Goal: Task Accomplishment & Management: Manage account settings

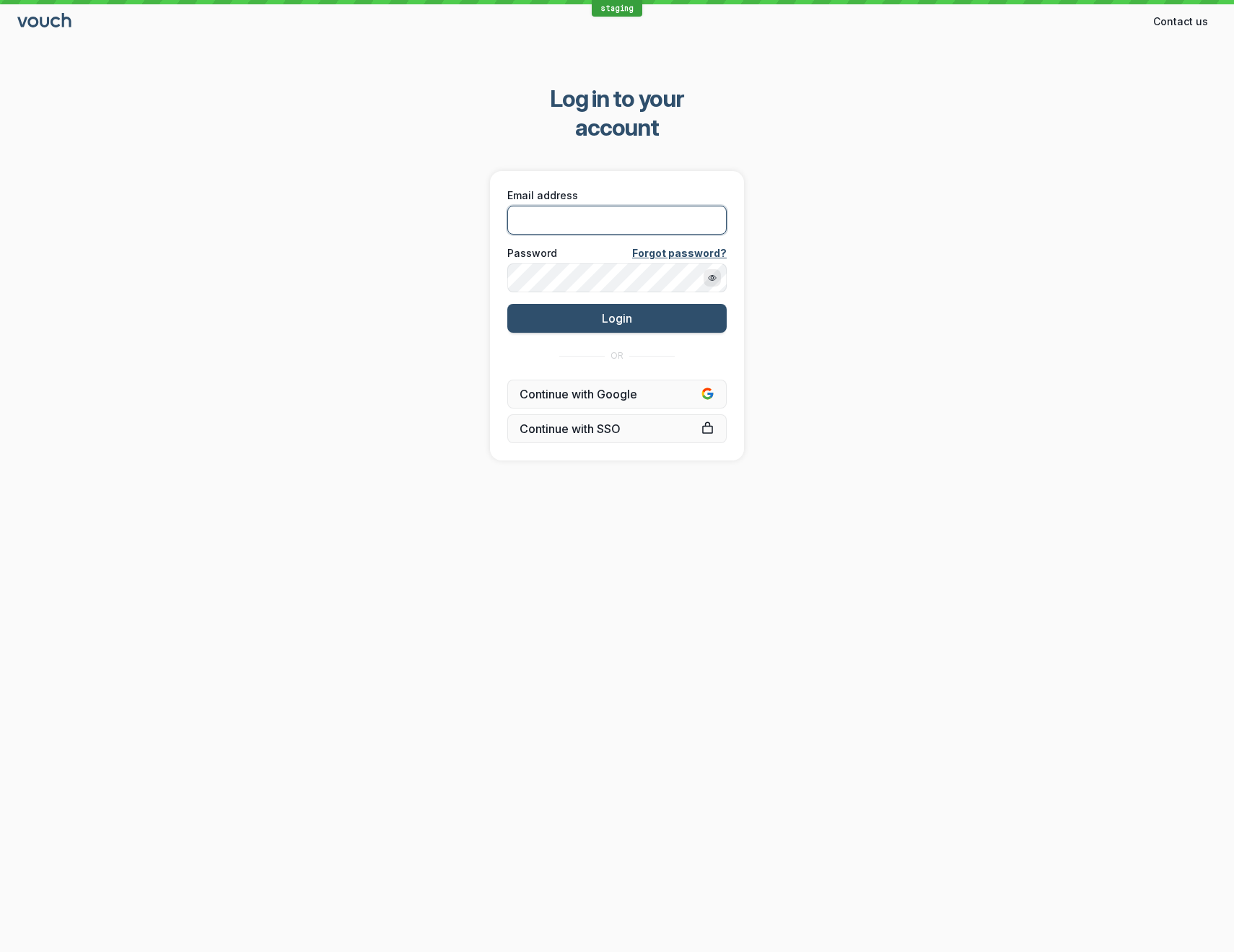
click at [590, 205] on input "Email address" at bounding box center [617, 219] width 219 height 29
click at [0, 951] on com-1password-button at bounding box center [0, 952] width 0 height 0
type input "[EMAIL_ADDRESS][DOMAIN_NAME]"
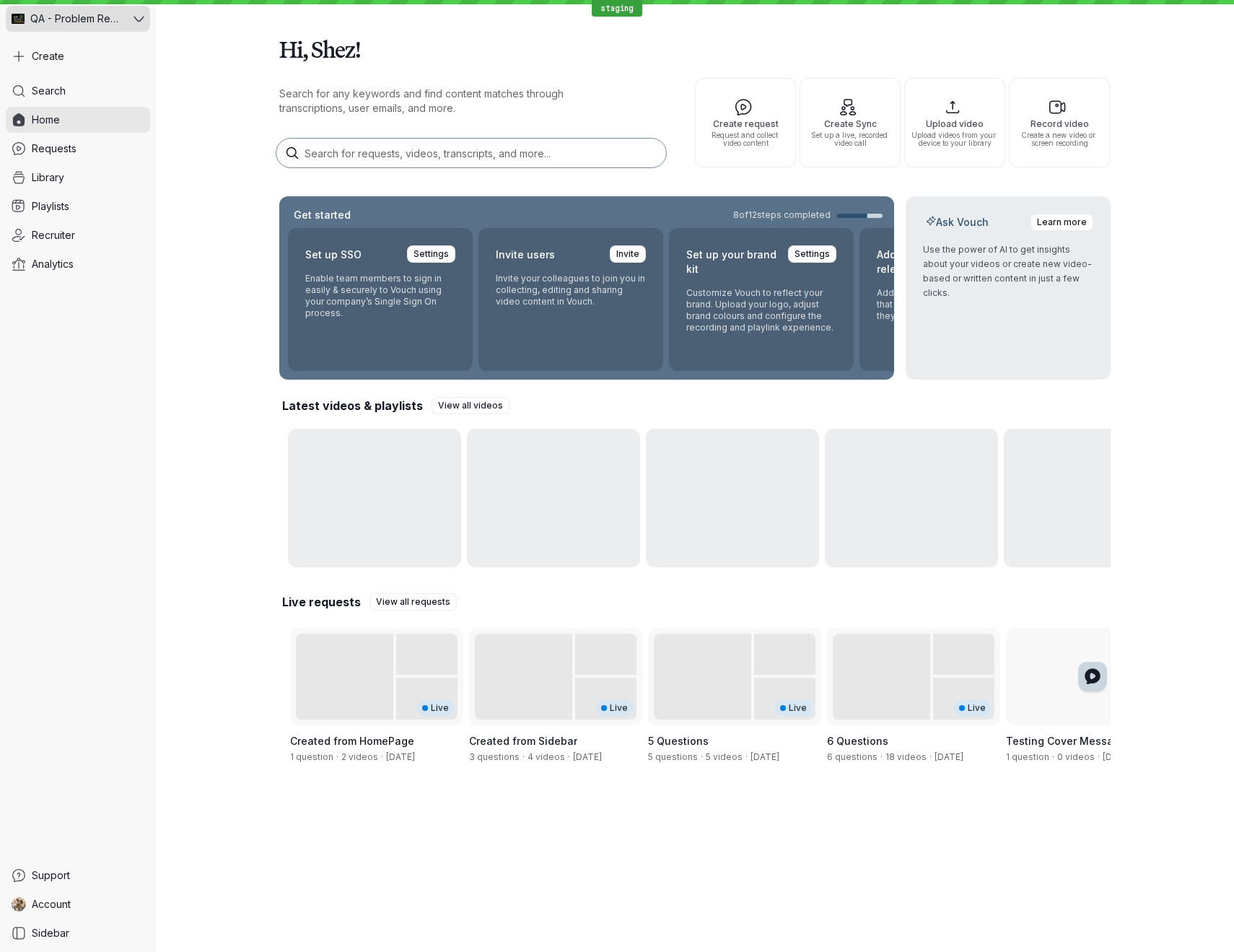
click at [95, 20] on span "QA - Problem Reproduction" at bounding box center [77, 19] width 92 height 14
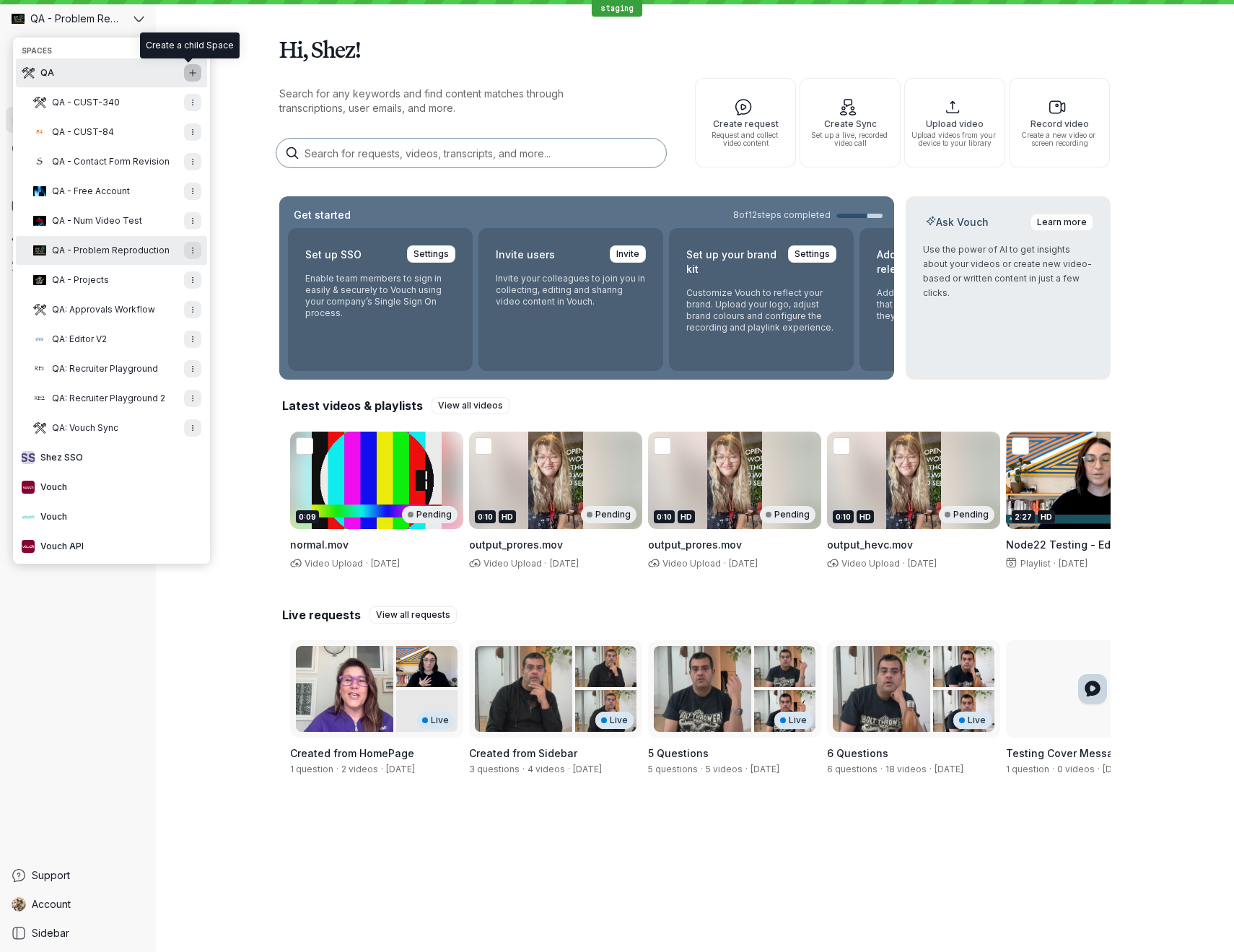
click at [190, 70] on icon "Add new Space" at bounding box center [192, 72] width 9 height 9
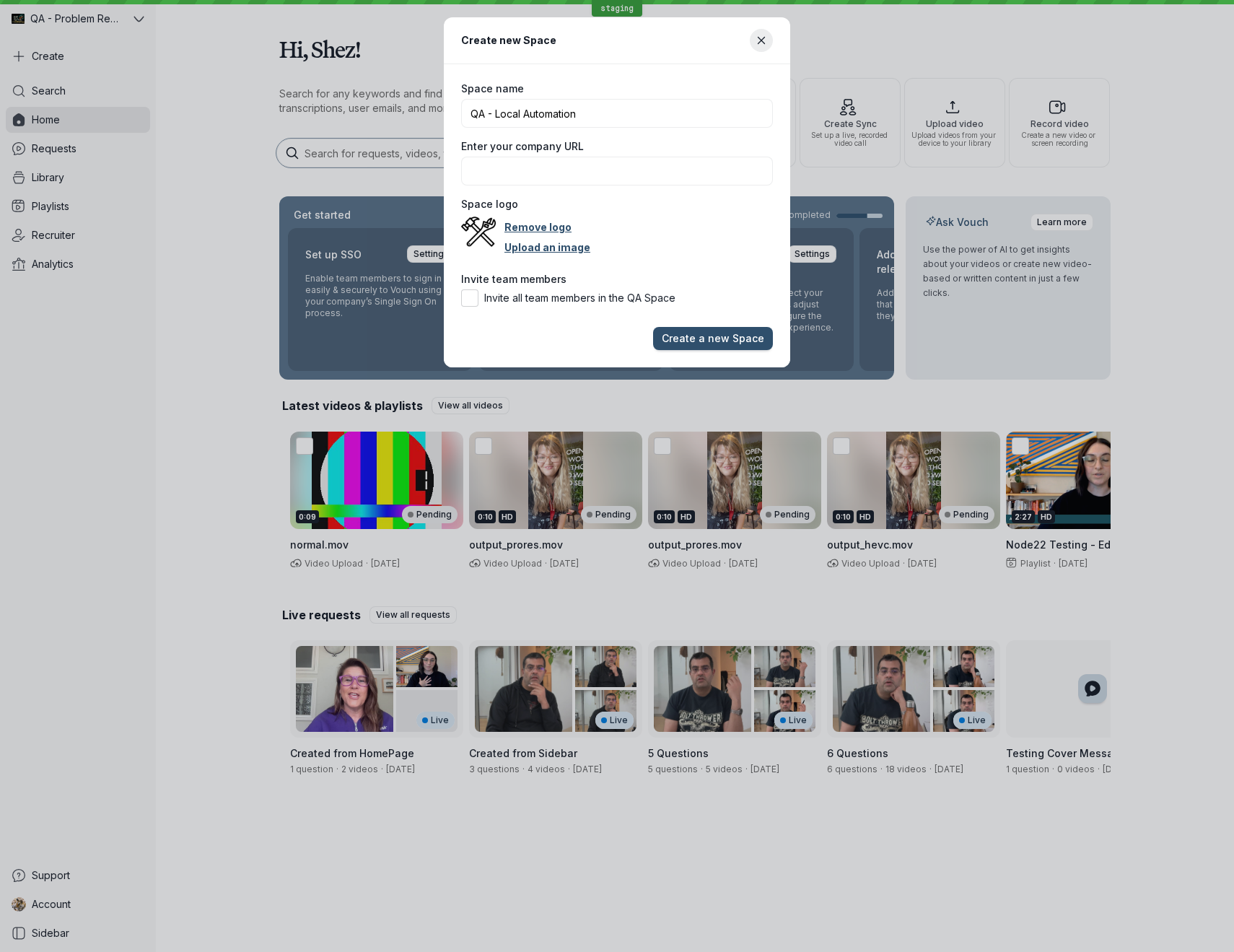
type input "QA - Local Automation"
click at [653, 327] on button "Create a new Space" at bounding box center [713, 338] width 120 height 23
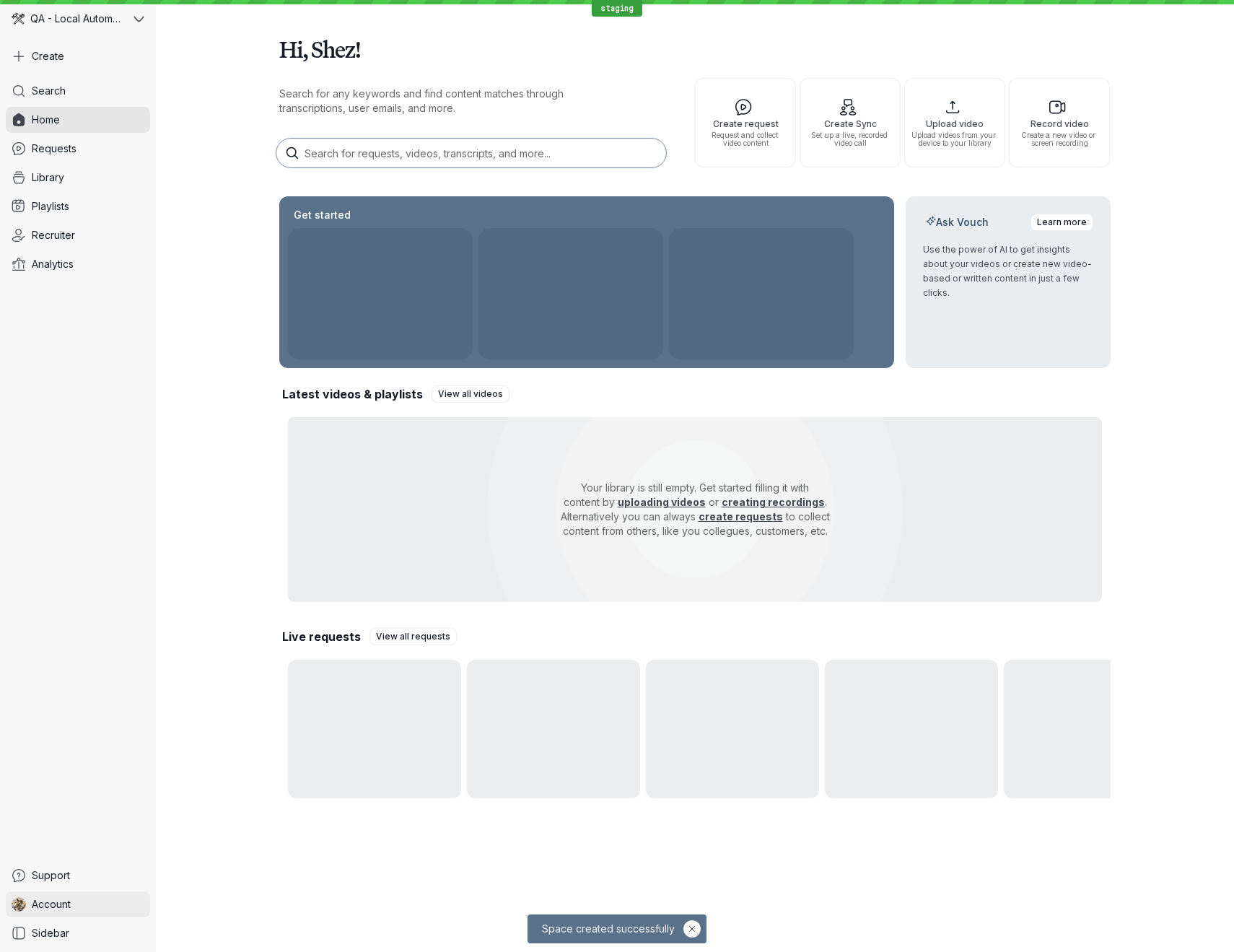
click at [105, 903] on link "Account" at bounding box center [78, 903] width 144 height 26
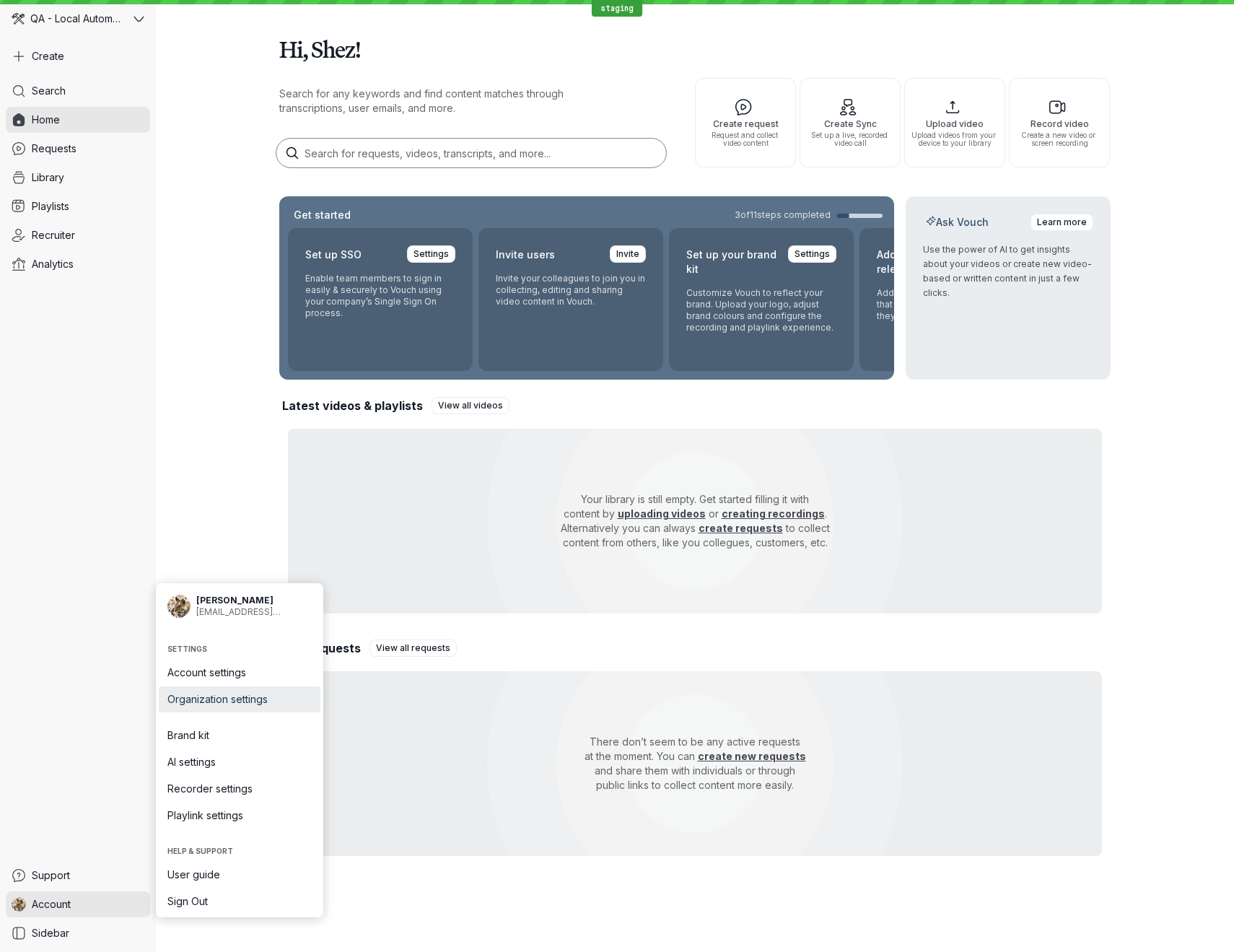
click at [230, 697] on span "Organization settings" at bounding box center [240, 699] width 144 height 14
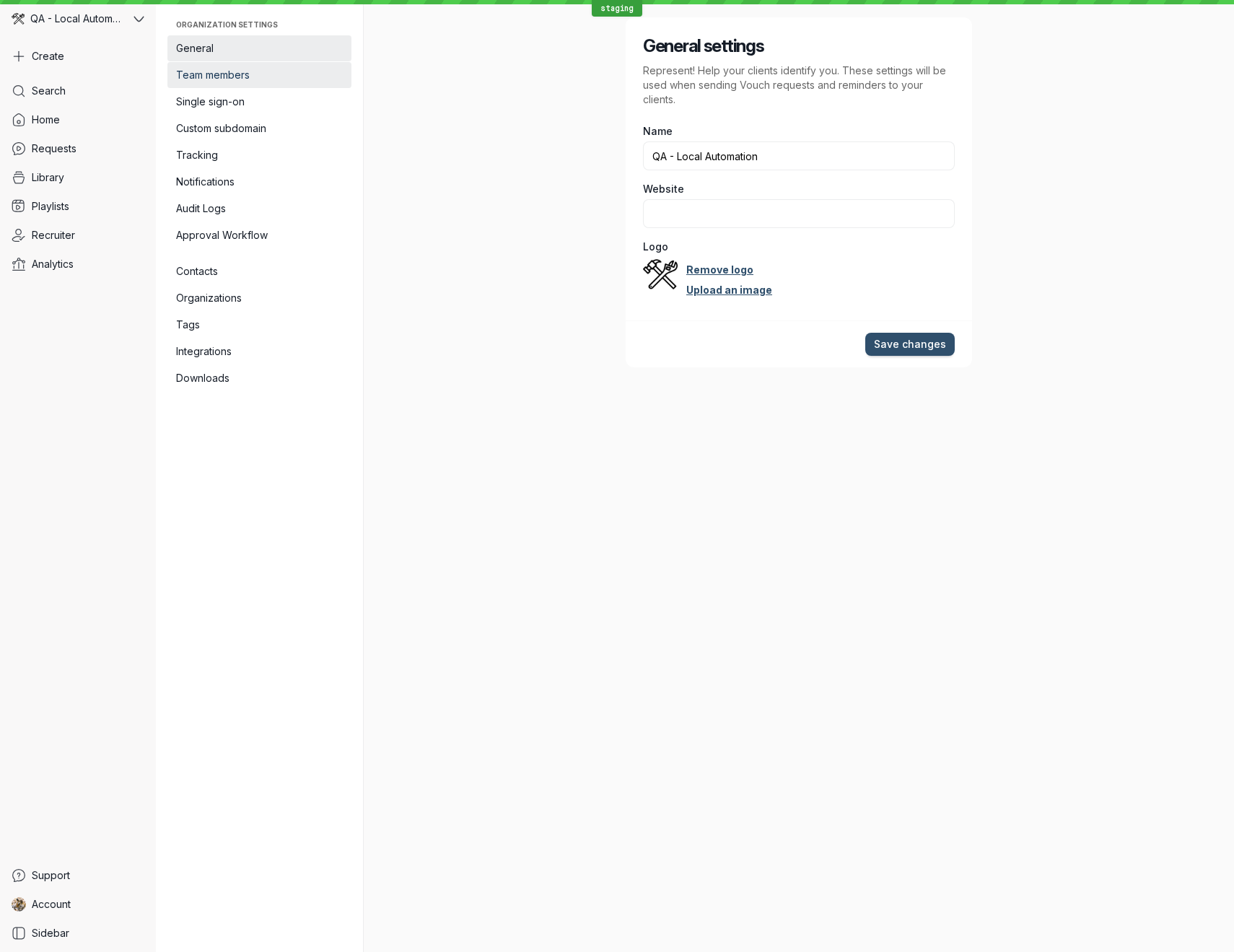
click at [244, 83] on link "Team members" at bounding box center [259, 74] width 184 height 26
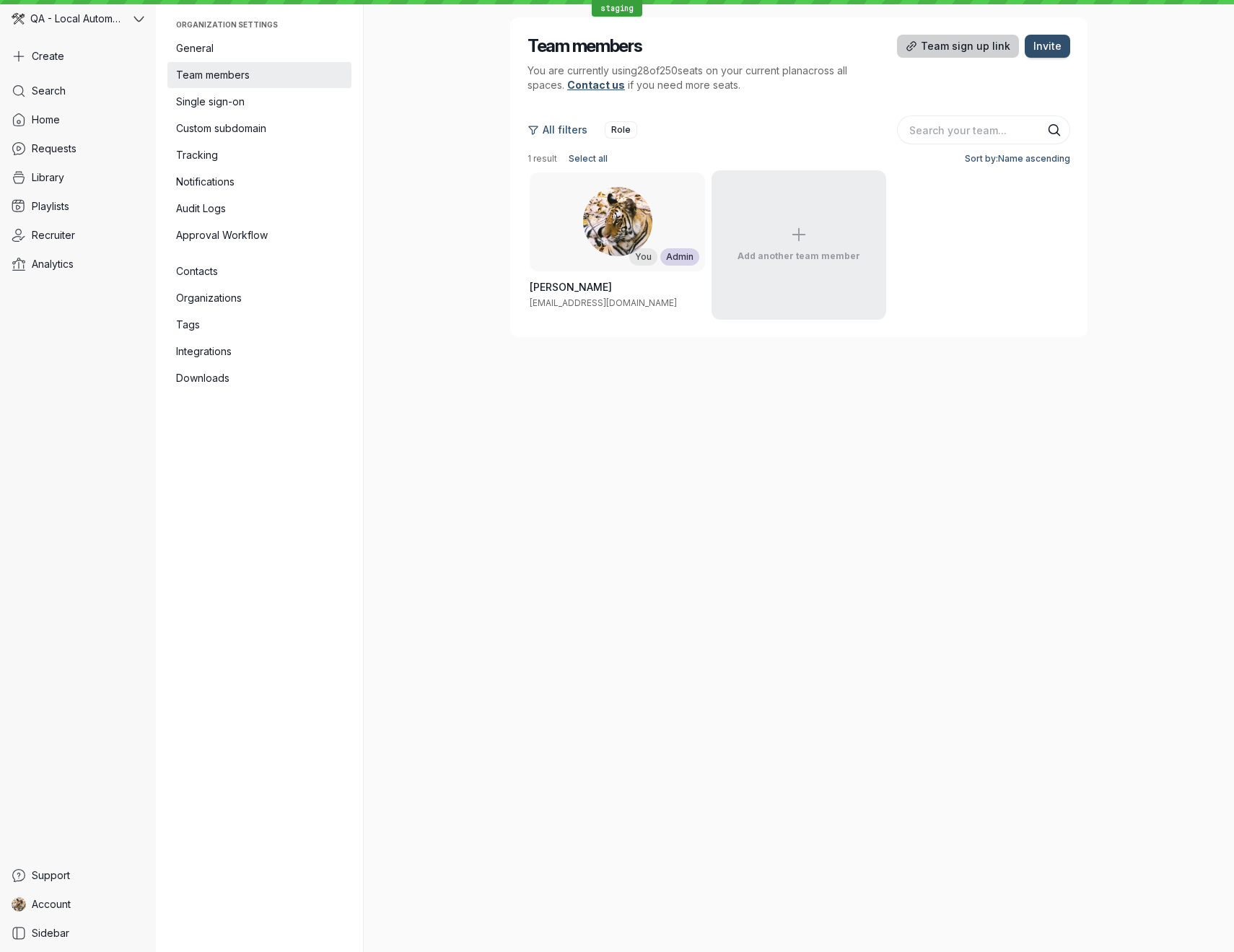
click at [981, 46] on span "Team sign up link" at bounding box center [965, 46] width 89 height 14
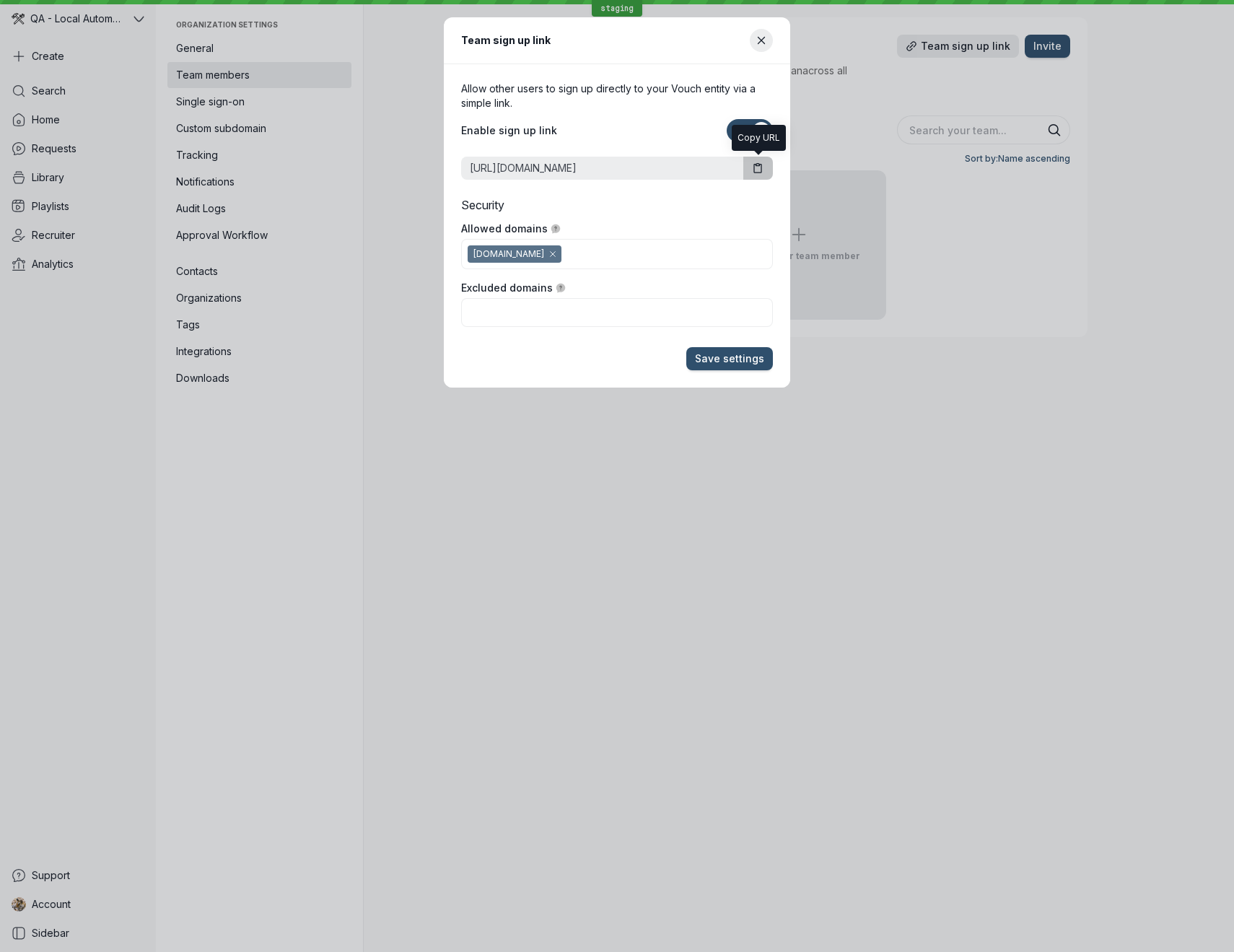
click at [754, 168] on icon "button" at bounding box center [757, 168] width 7 height 9
drag, startPoint x: 760, startPoint y: 42, endPoint x: 723, endPoint y: 103, distance: 71.3
click at [760, 42] on icon "Close modal" at bounding box center [762, 41] width 13 height 13
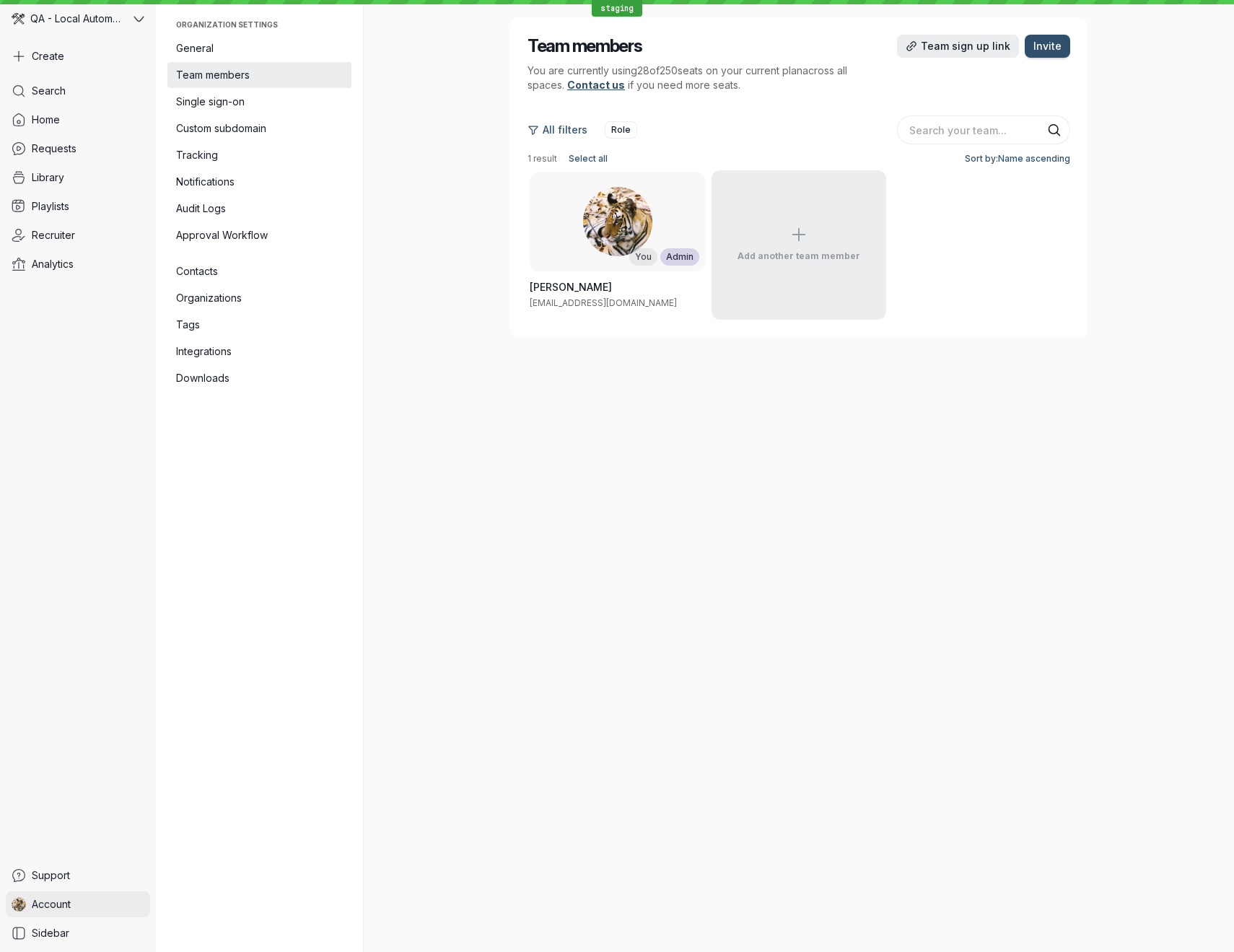
drag, startPoint x: 77, startPoint y: 903, endPoint x: 87, endPoint y: 902, distance: 10.0
click at [77, 903] on link "Account" at bounding box center [78, 903] width 144 height 26
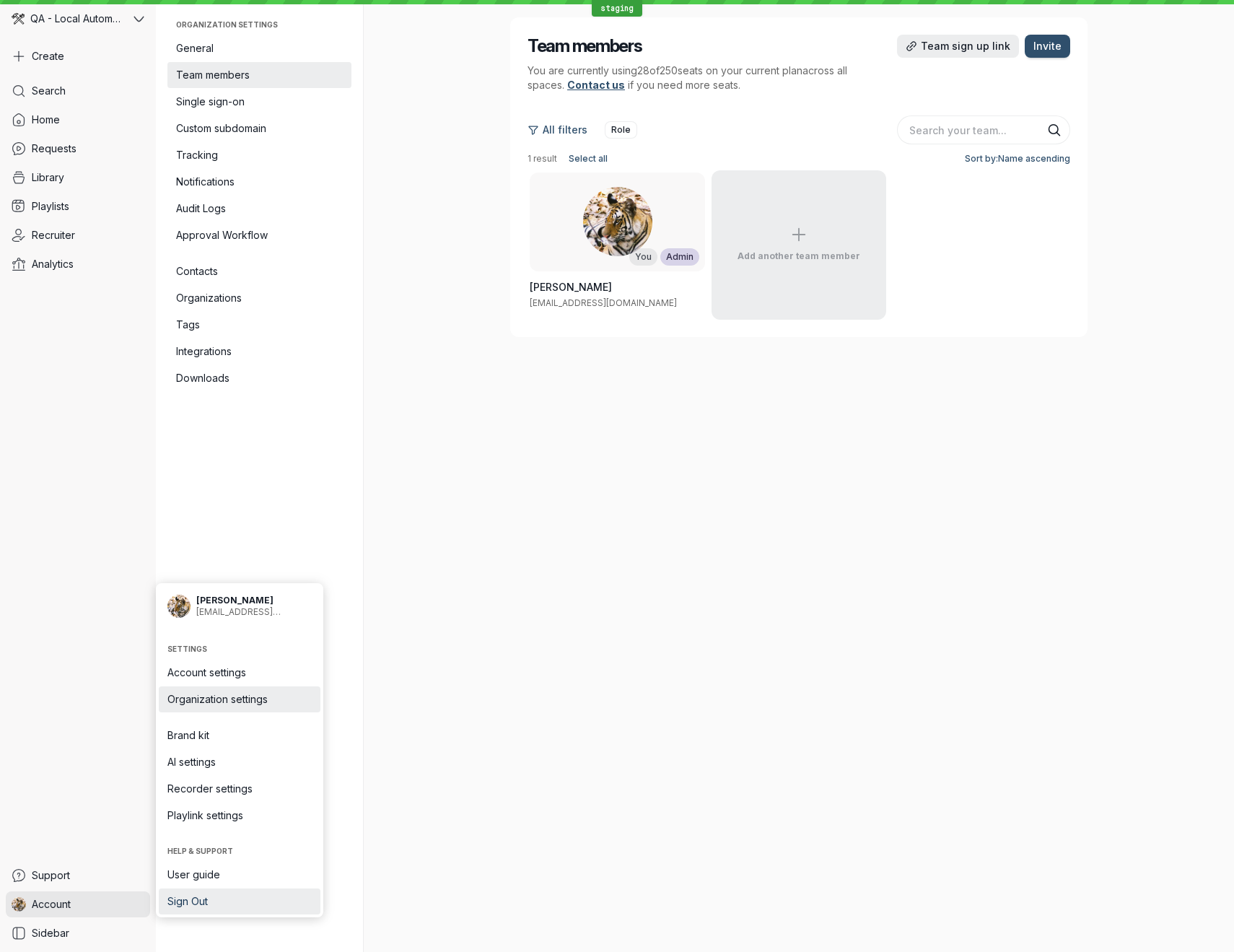
drag, startPoint x: 201, startPoint y: 899, endPoint x: 217, endPoint y: 894, distance: 16.8
click at [202, 899] on span "Sign Out" at bounding box center [240, 901] width 144 height 14
